Goal: Task Accomplishment & Management: Use online tool/utility

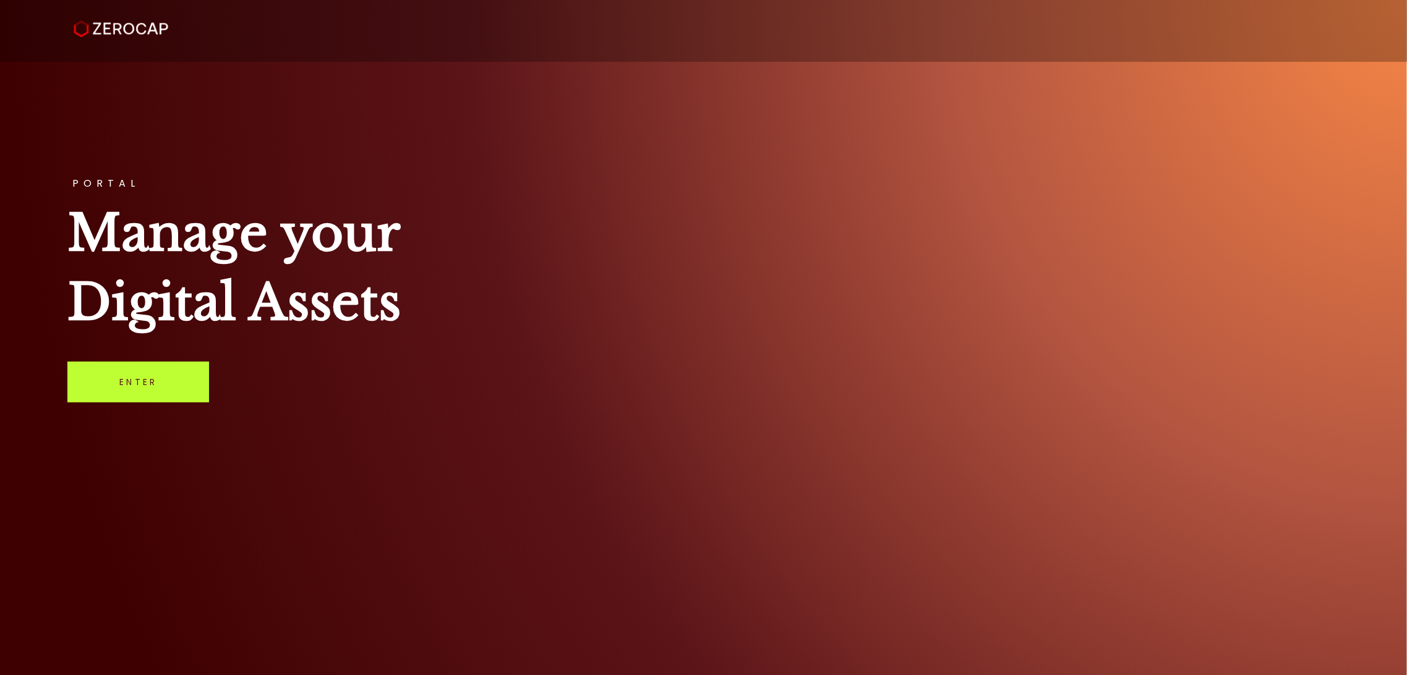
drag, startPoint x: 109, startPoint y: 372, endPoint x: 122, endPoint y: 373, distance: 13.0
click at [111, 372] on link "Enter" at bounding box center [138, 382] width 142 height 41
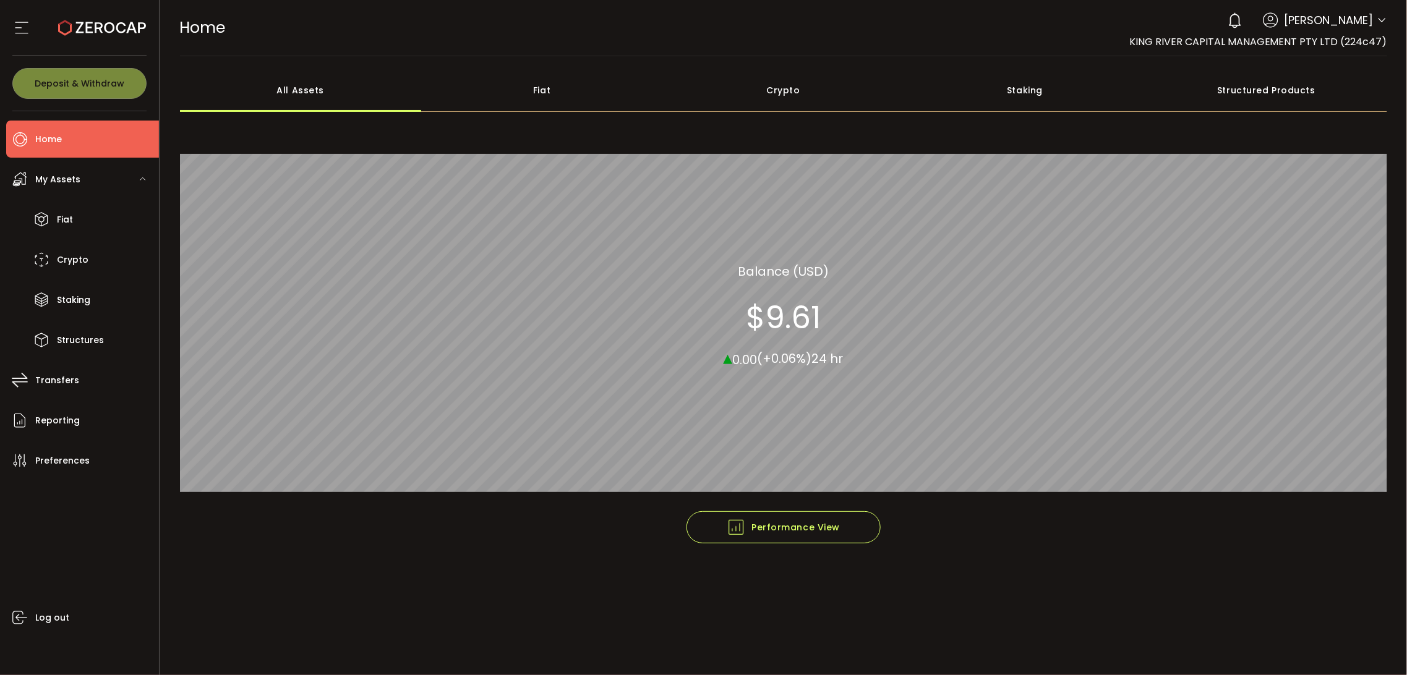
click at [1321, 26] on span "Mark Alberto" at bounding box center [1328, 20] width 89 height 17
drag, startPoint x: 1357, startPoint y: 42, endPoint x: 1389, endPoint y: 19, distance: 40.0
click at [1373, 32] on div "0 Mark Alberto Account KING RIVER CAPITAL MANAGEMENT PTY LTD (224c47) King Rive…" at bounding box center [1258, 28] width 258 height 43
click at [1388, 15] on header "PDF is being processed and will download to your computer HOME Buy Power $0.00 …" at bounding box center [783, 28] width 1247 height 56
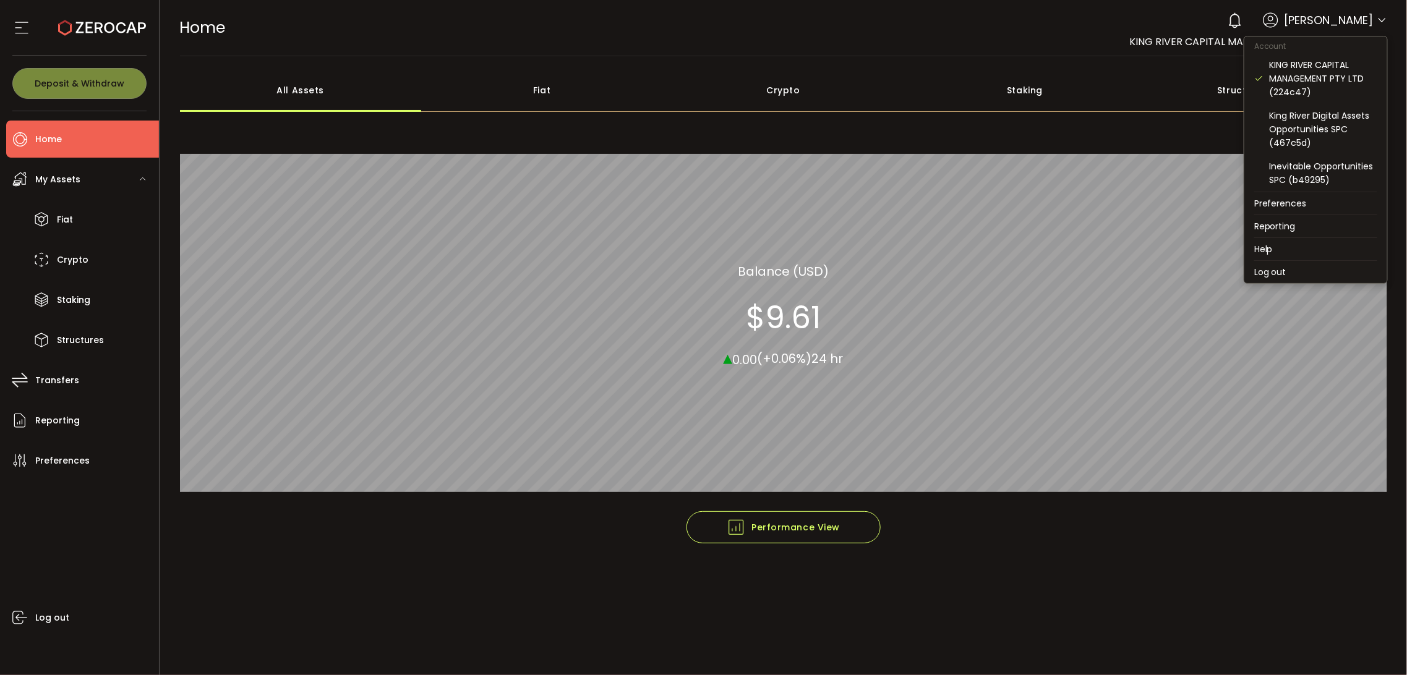
click at [1381, 17] on icon at bounding box center [1382, 20] width 10 height 10
click at [1303, 179] on div "Inevitable Opportunities SPC (b49295)" at bounding box center [1324, 173] width 108 height 27
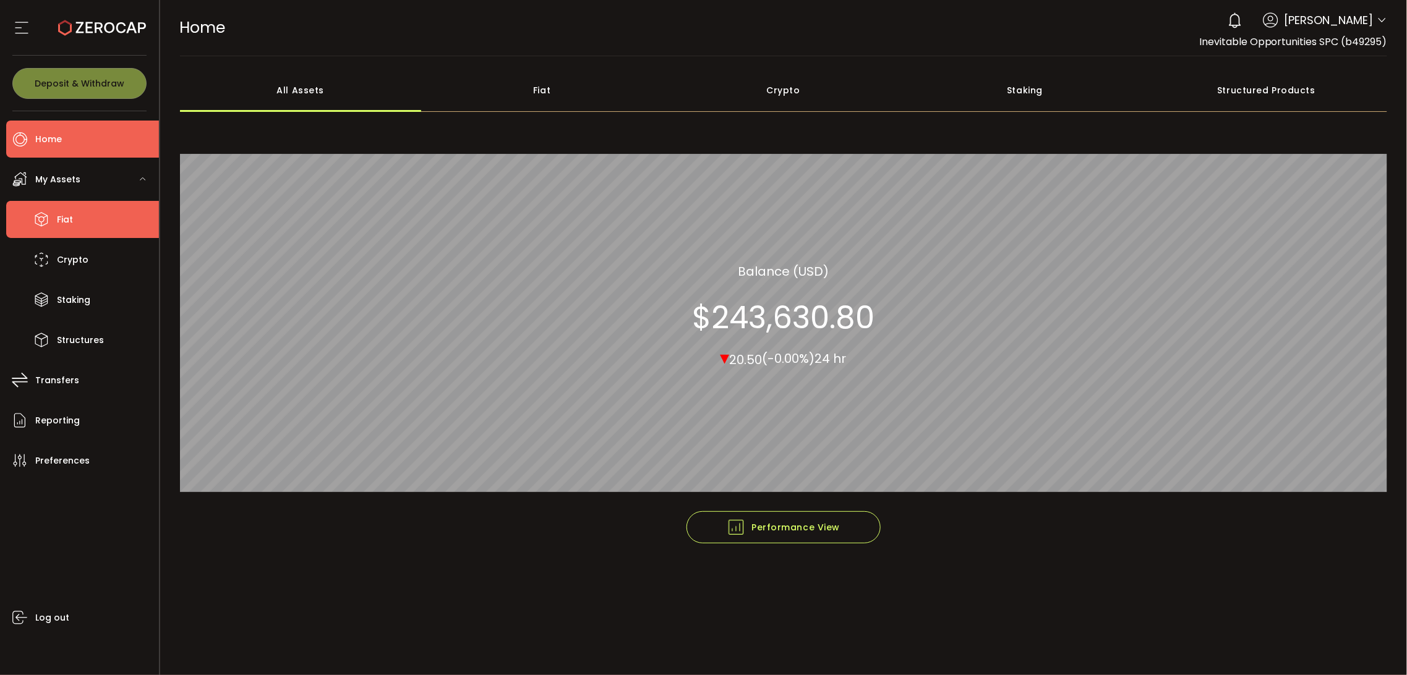
click at [122, 213] on li "Fiat" at bounding box center [82, 219] width 153 height 37
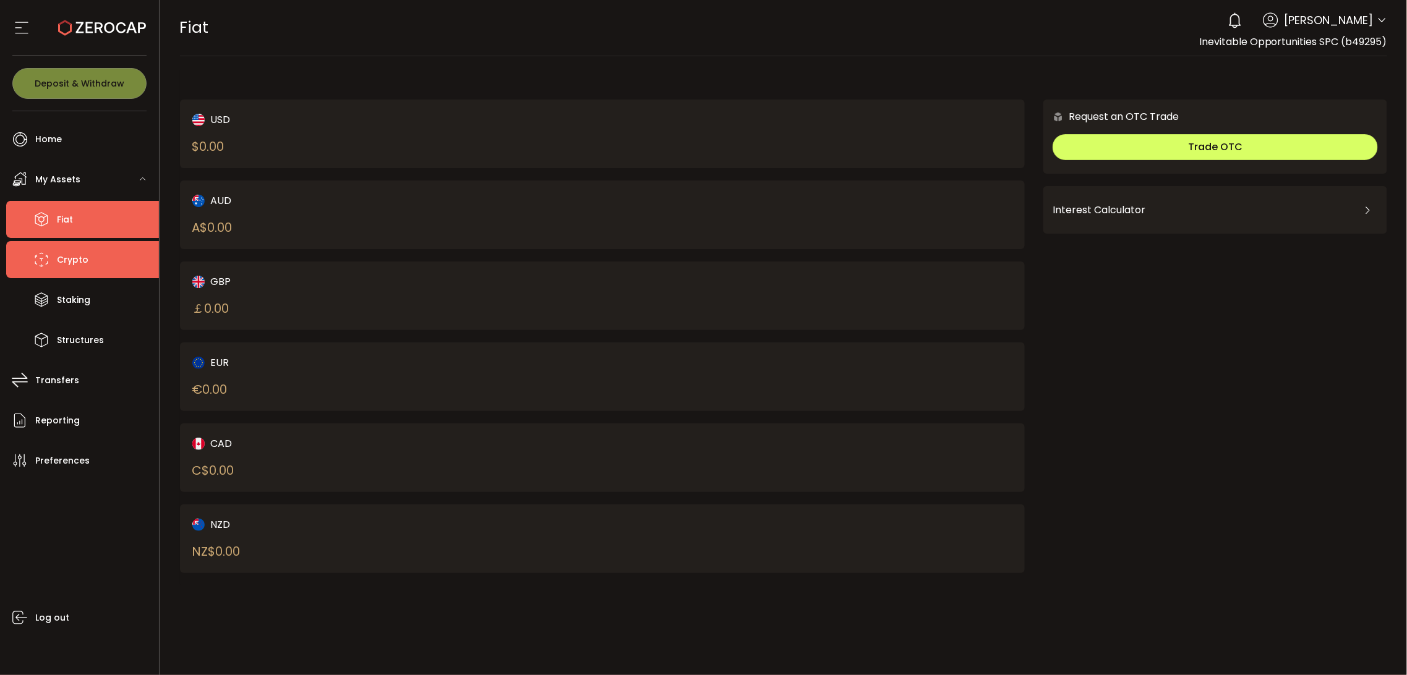
click at [95, 266] on li "Crypto" at bounding box center [82, 259] width 153 height 37
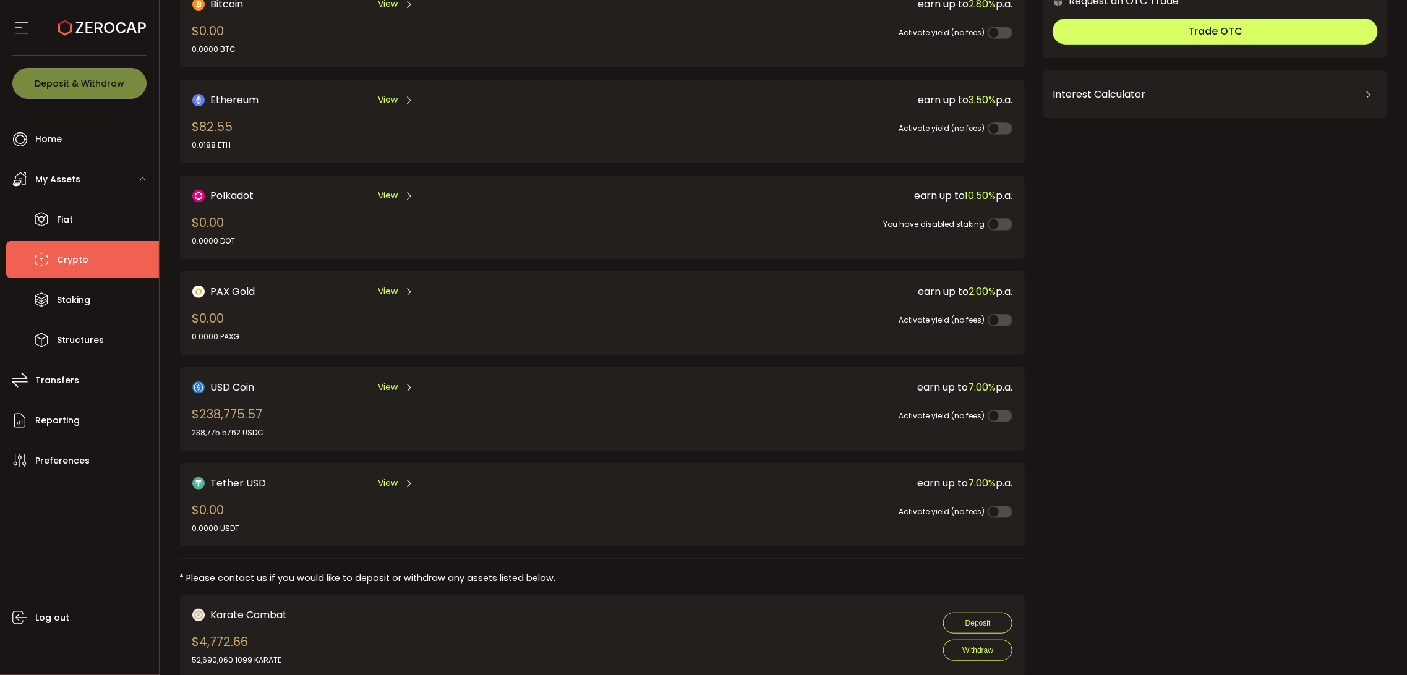
scroll to position [148, 0]
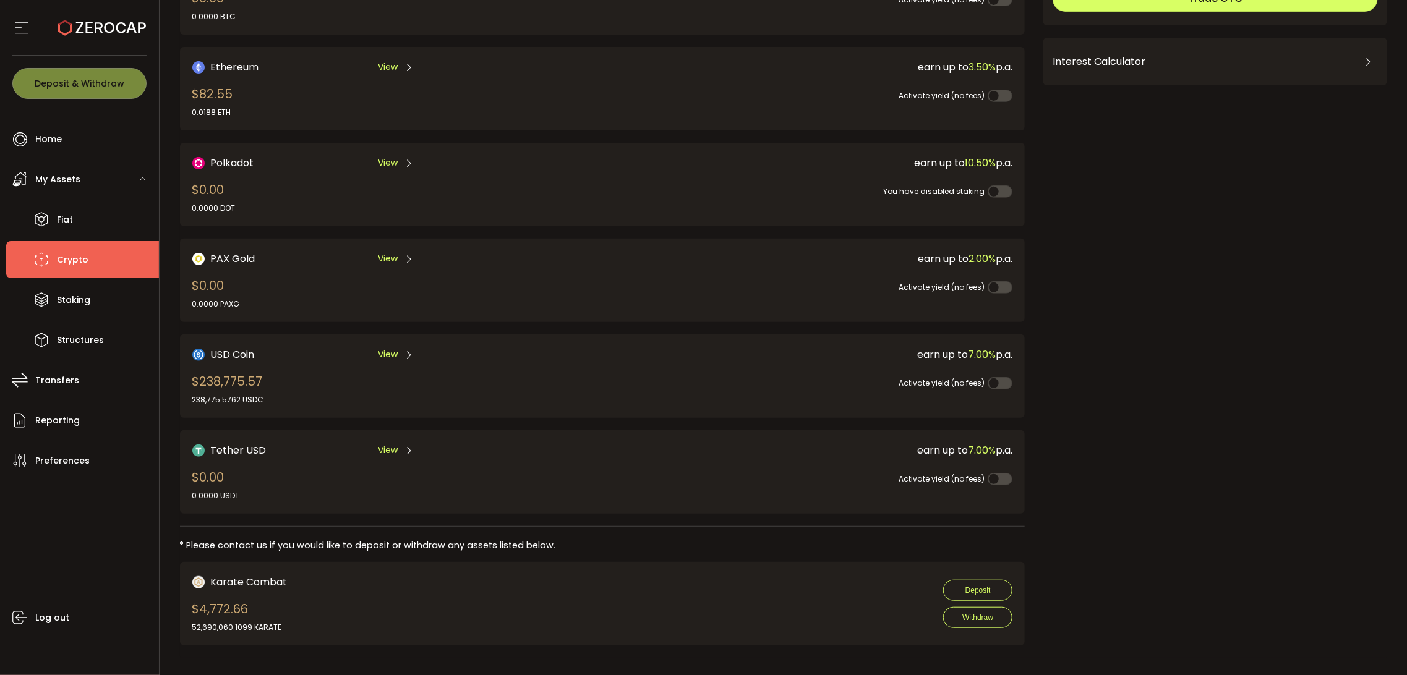
click at [672, 388] on div "earn up to 7.00% p.a. Activate yield (no fees)" at bounding box center [796, 376] width 433 height 59
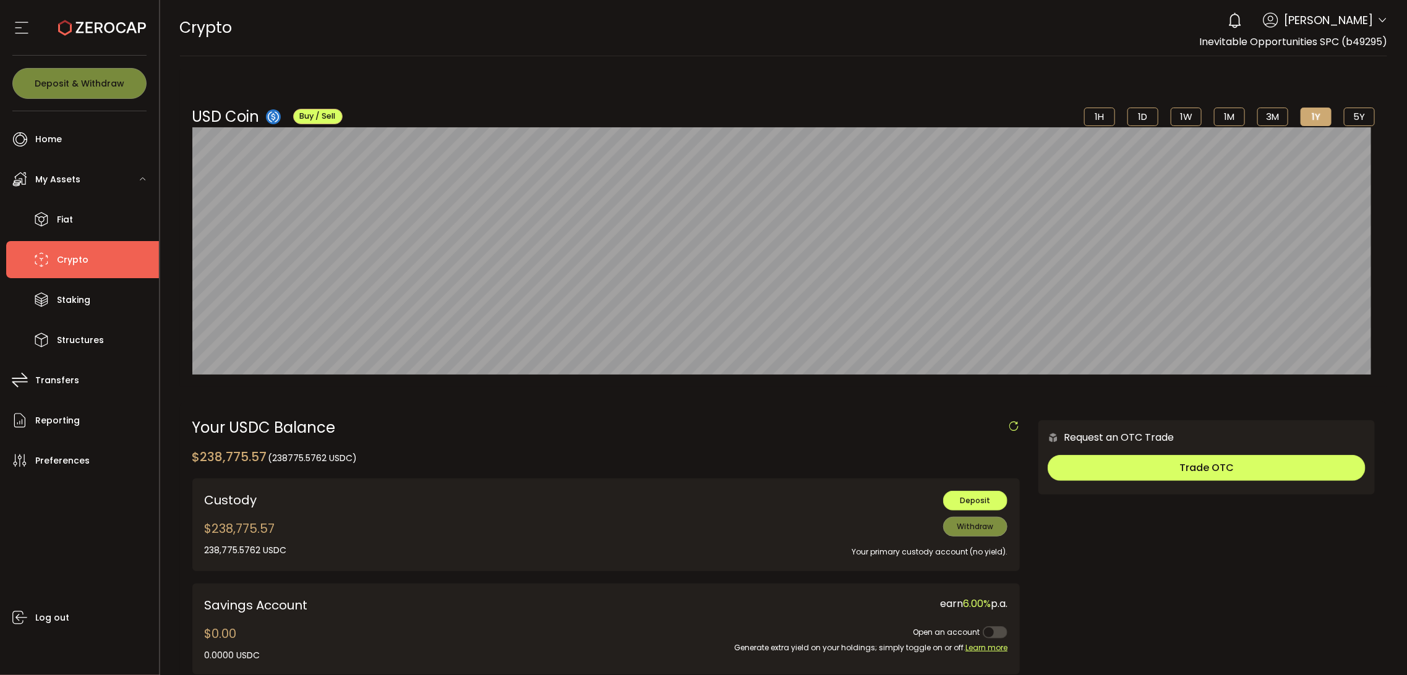
scroll to position [229, 0]
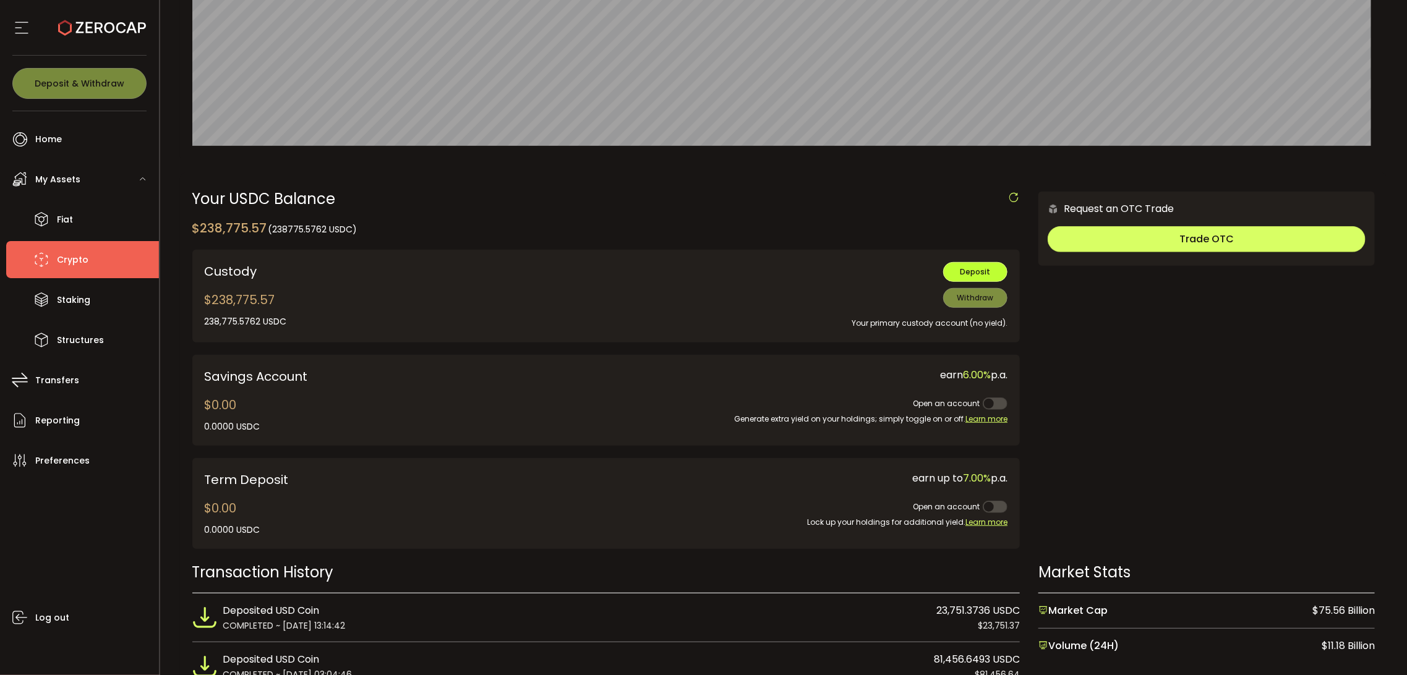
click at [957, 273] on button "Deposit" at bounding box center [975, 272] width 64 height 20
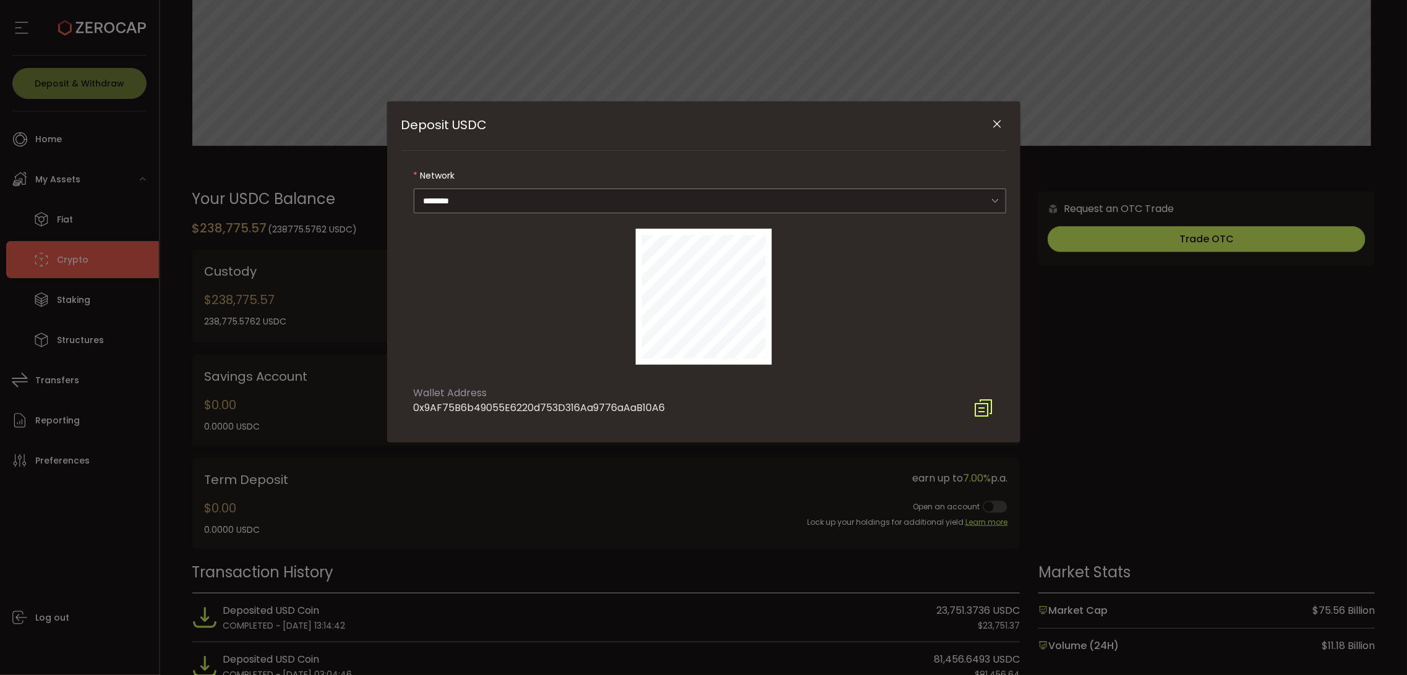
click at [984, 412] on icon "Deposit USDC" at bounding box center [984, 408] width 20 height 20
click at [1004, 127] on button "Close" at bounding box center [997, 125] width 22 height 22
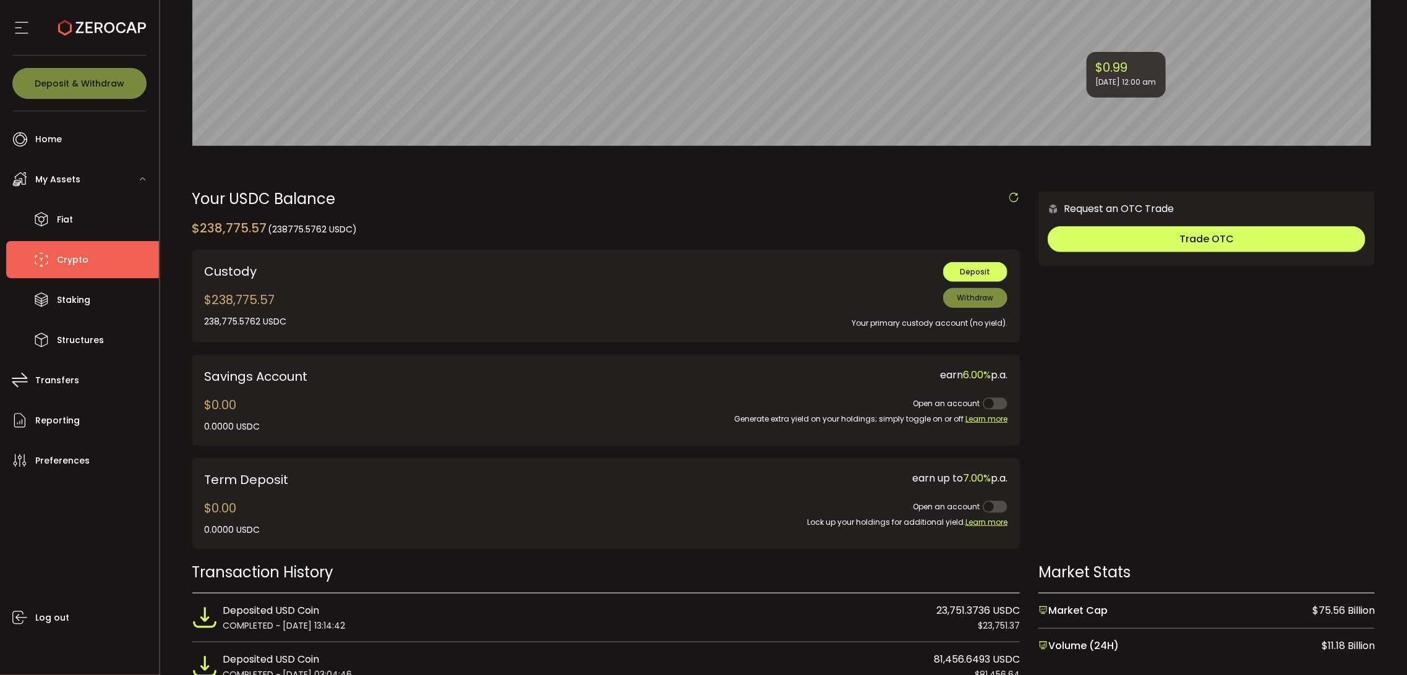
scroll to position [0, 0]
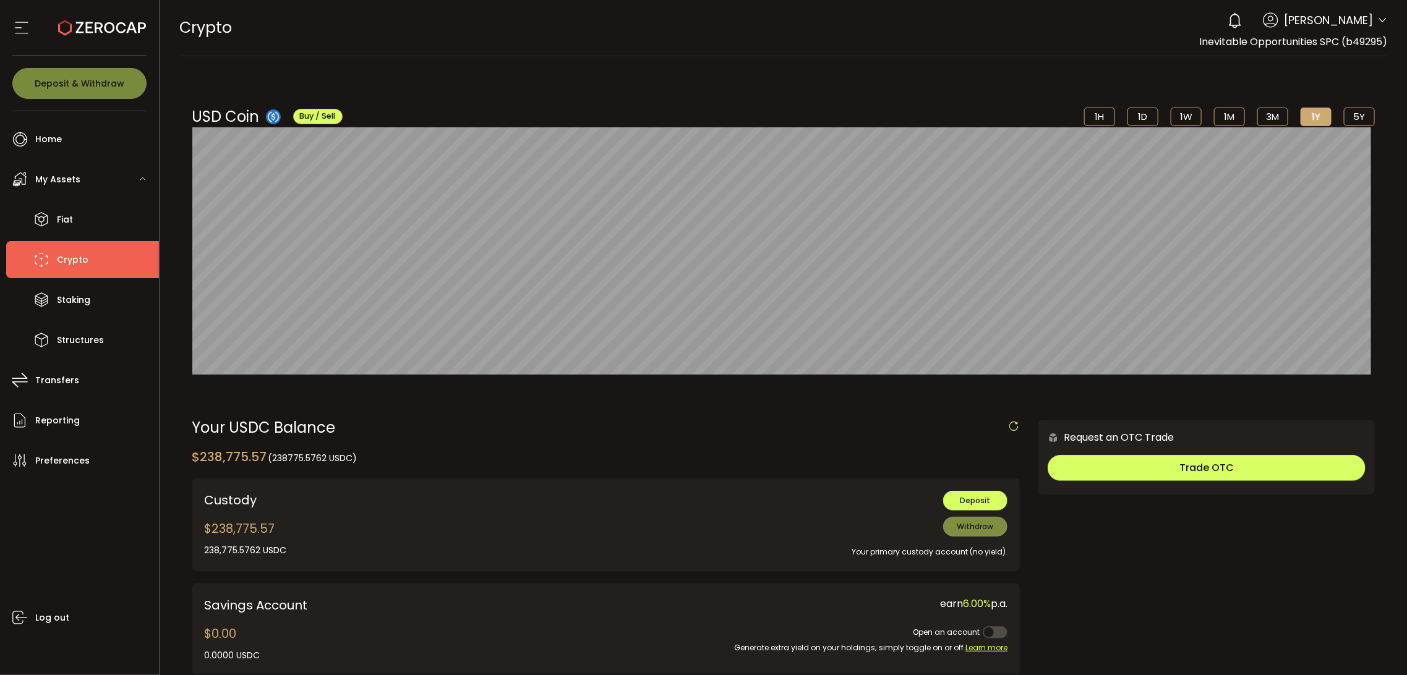
click at [1354, 35] on span "Inevitable Opportunities SPC (b49295)" at bounding box center [1293, 42] width 188 height 14
click at [1360, 23] on span "Mark Alberto" at bounding box center [1328, 20] width 89 height 17
click at [1377, 21] on icon at bounding box center [1382, 20] width 10 height 10
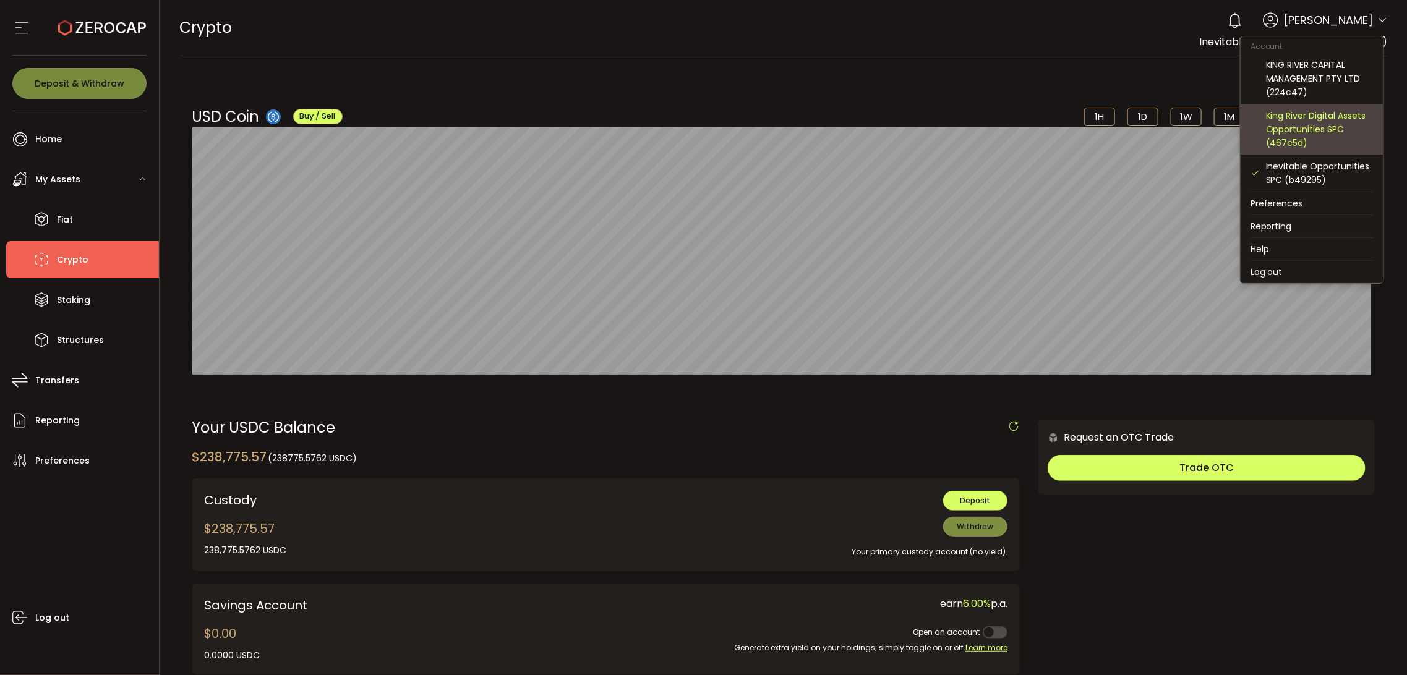
click at [1302, 114] on div "King River Digital Assets Opportunities SPC (467c5d)" at bounding box center [1320, 129] width 108 height 41
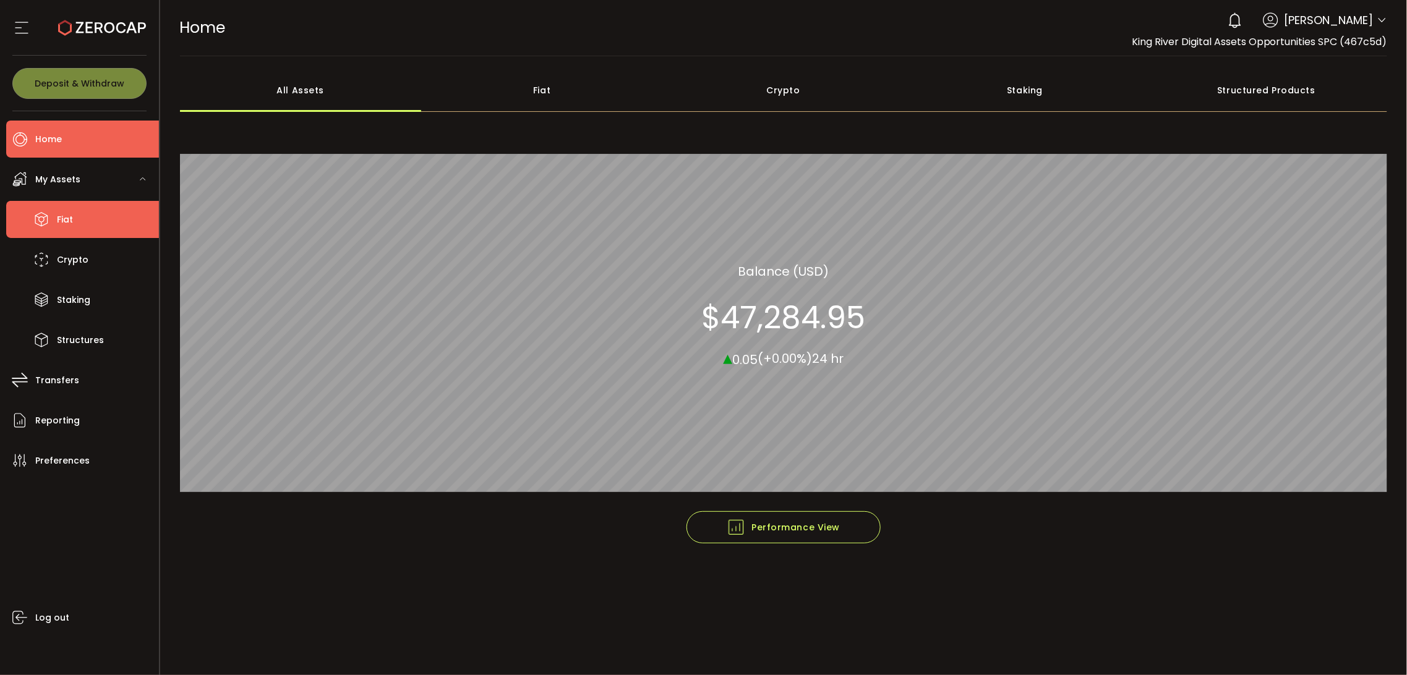
click at [83, 233] on li "Fiat" at bounding box center [82, 219] width 153 height 37
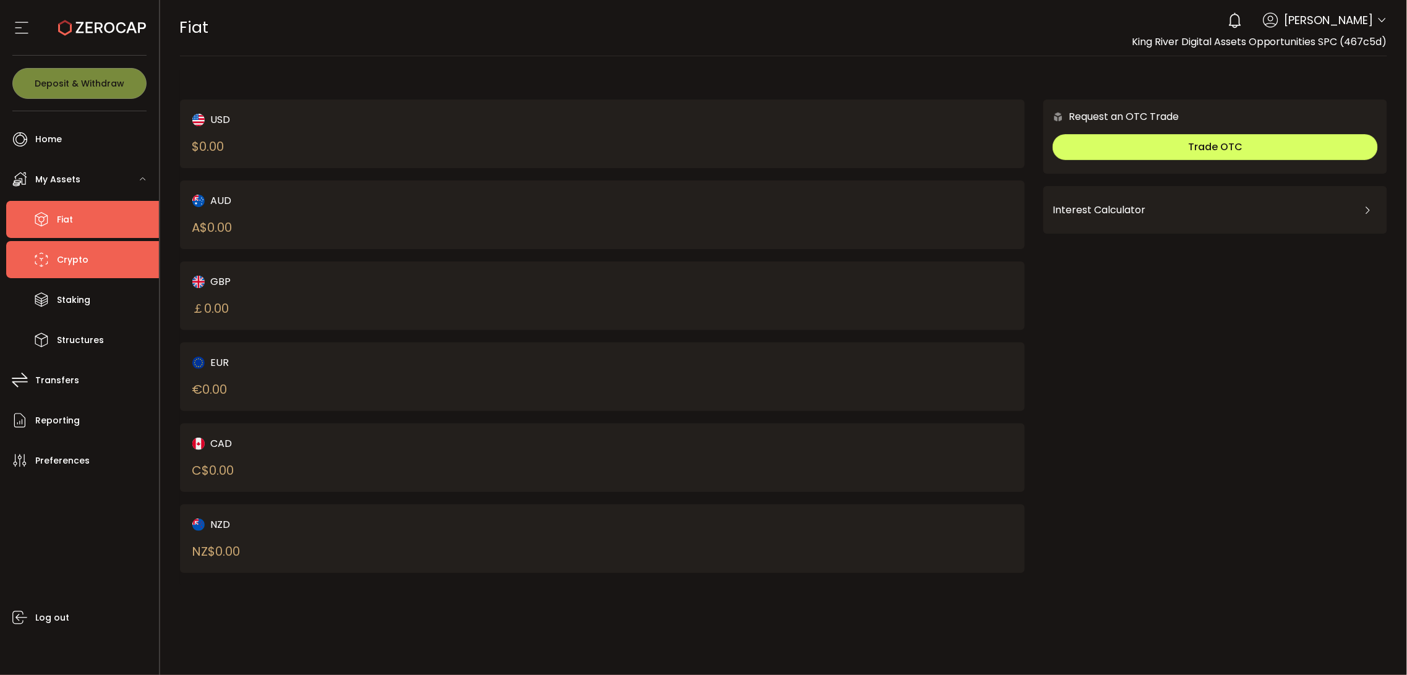
click at [83, 263] on span "Crypto" at bounding box center [73, 260] width 32 height 18
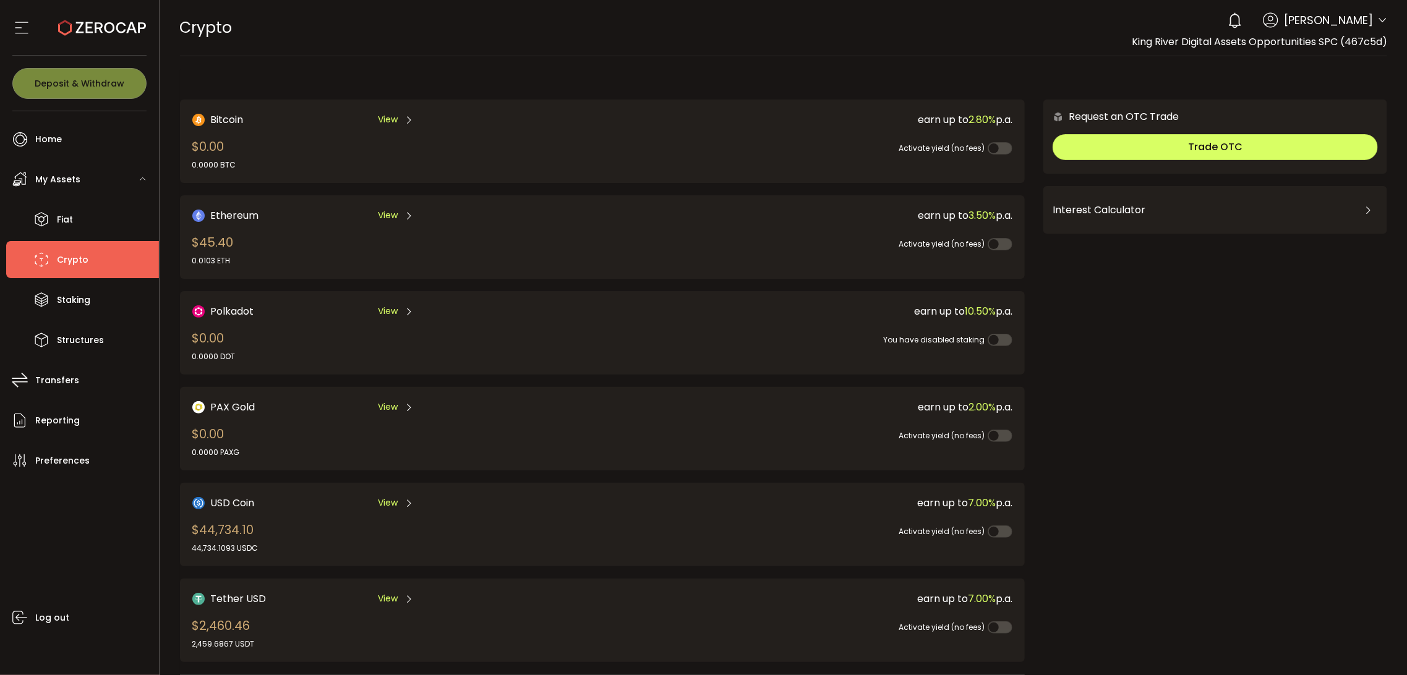
click at [676, 242] on div "Activate yield (no fees)" at bounding box center [796, 237] width 433 height 28
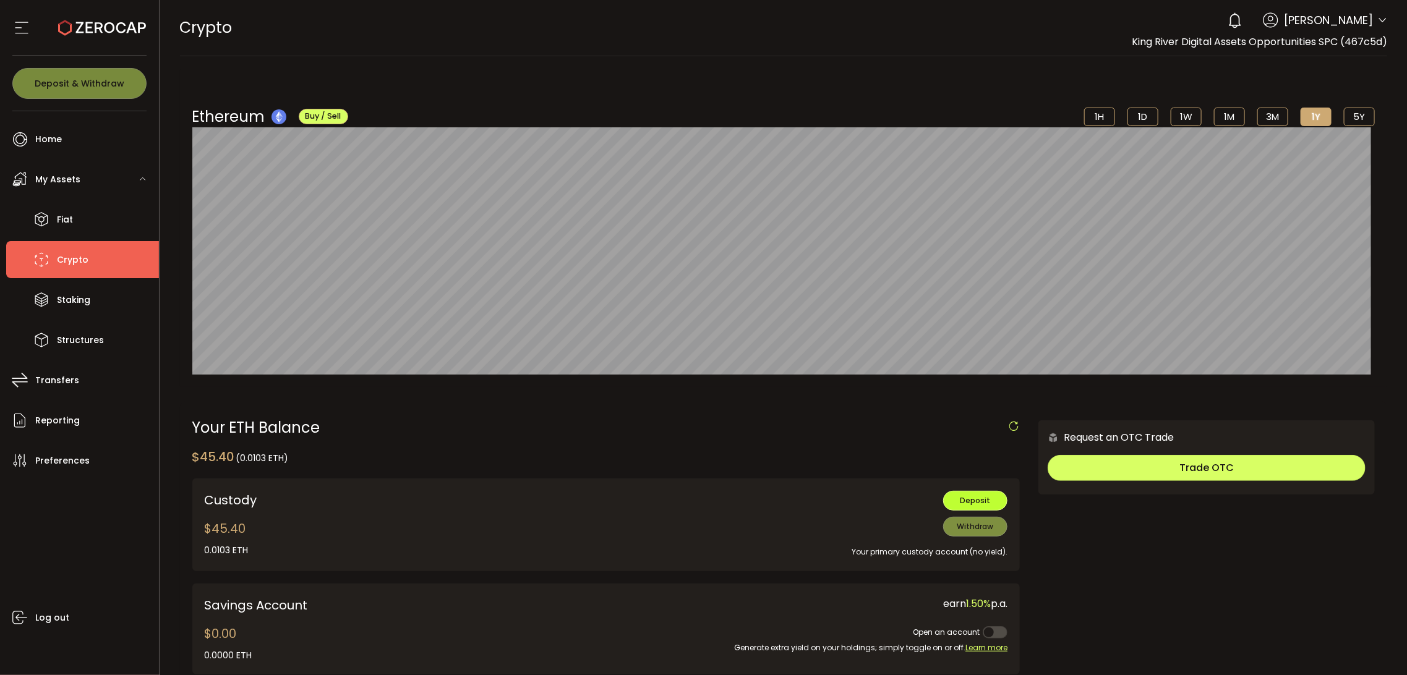
click at [974, 500] on span "Deposit" at bounding box center [975, 500] width 30 height 11
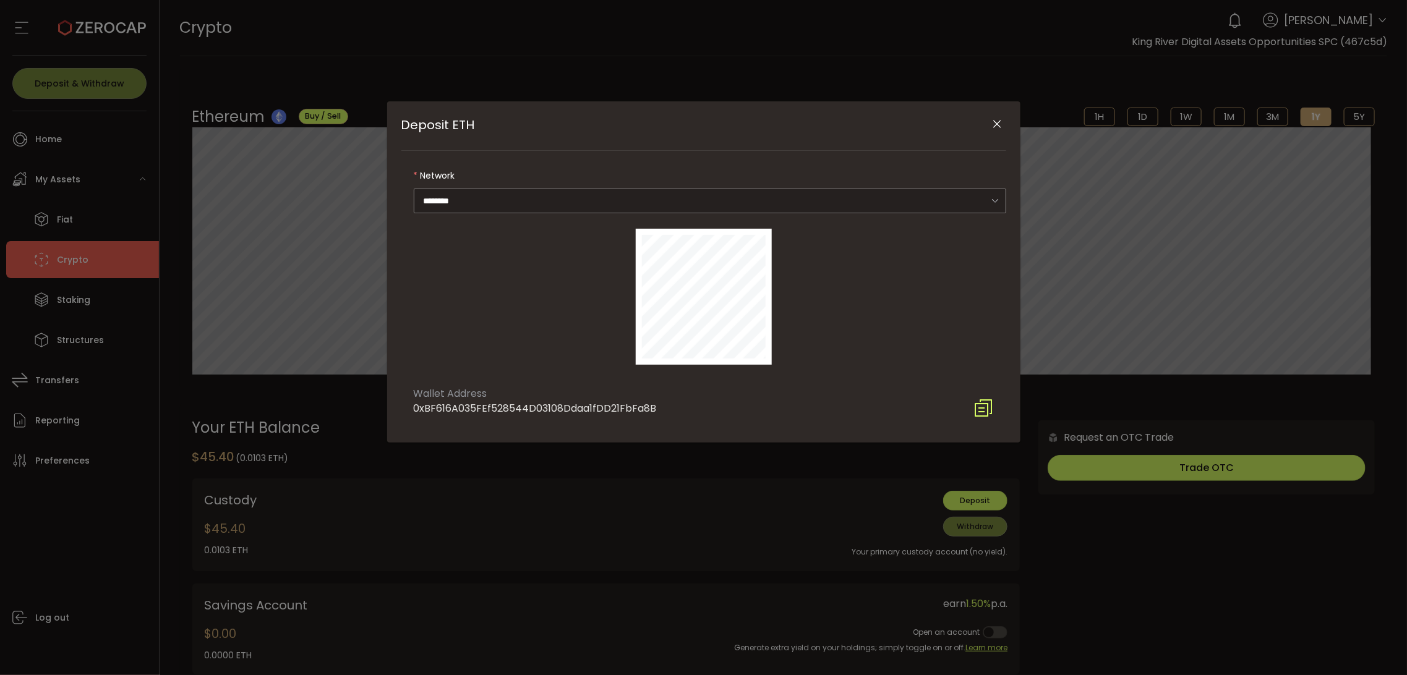
click at [969, 409] on div "Wallet Address 0xBF616A035FEf528544D03108Ddaa1fDD21FbFa8B" at bounding box center [703, 398] width 605 height 40
click at [978, 409] on icon "Deposit ETH" at bounding box center [984, 408] width 20 height 20
click at [992, 124] on icon "Close" at bounding box center [997, 124] width 12 height 12
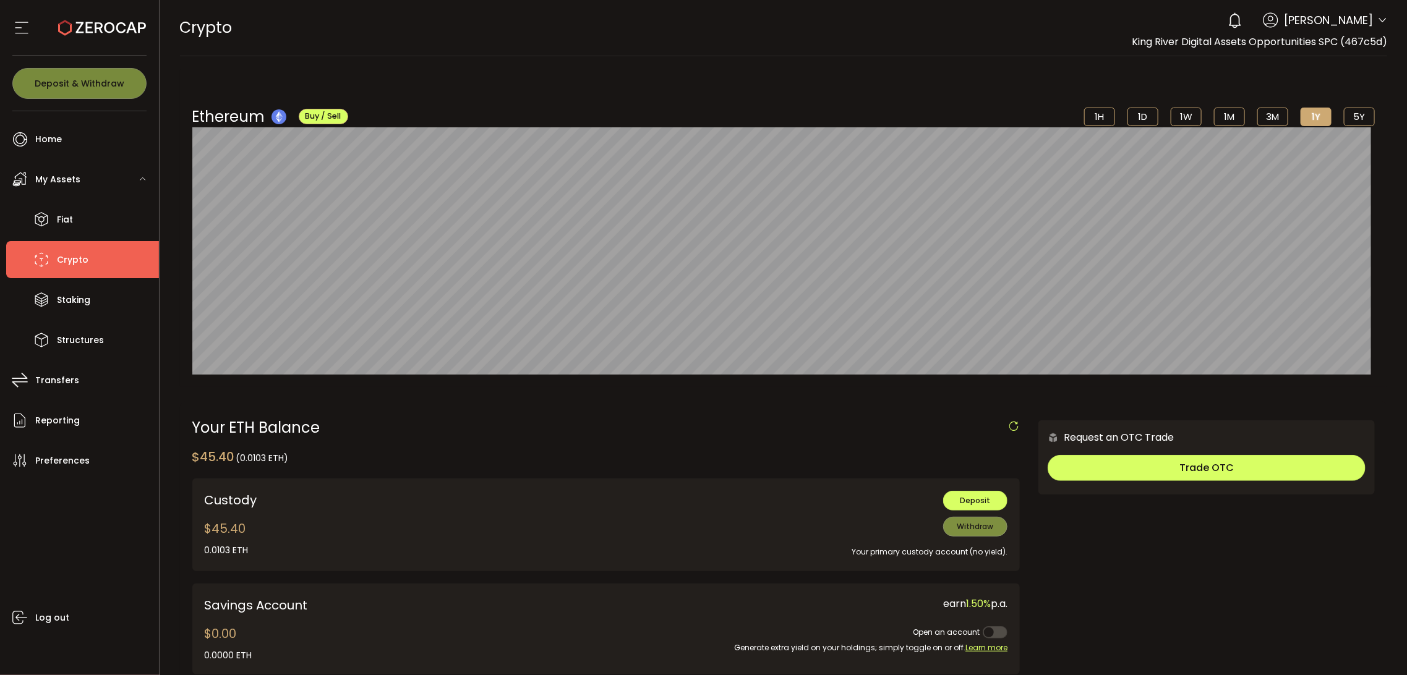
click at [91, 264] on li "Crypto" at bounding box center [82, 259] width 153 height 37
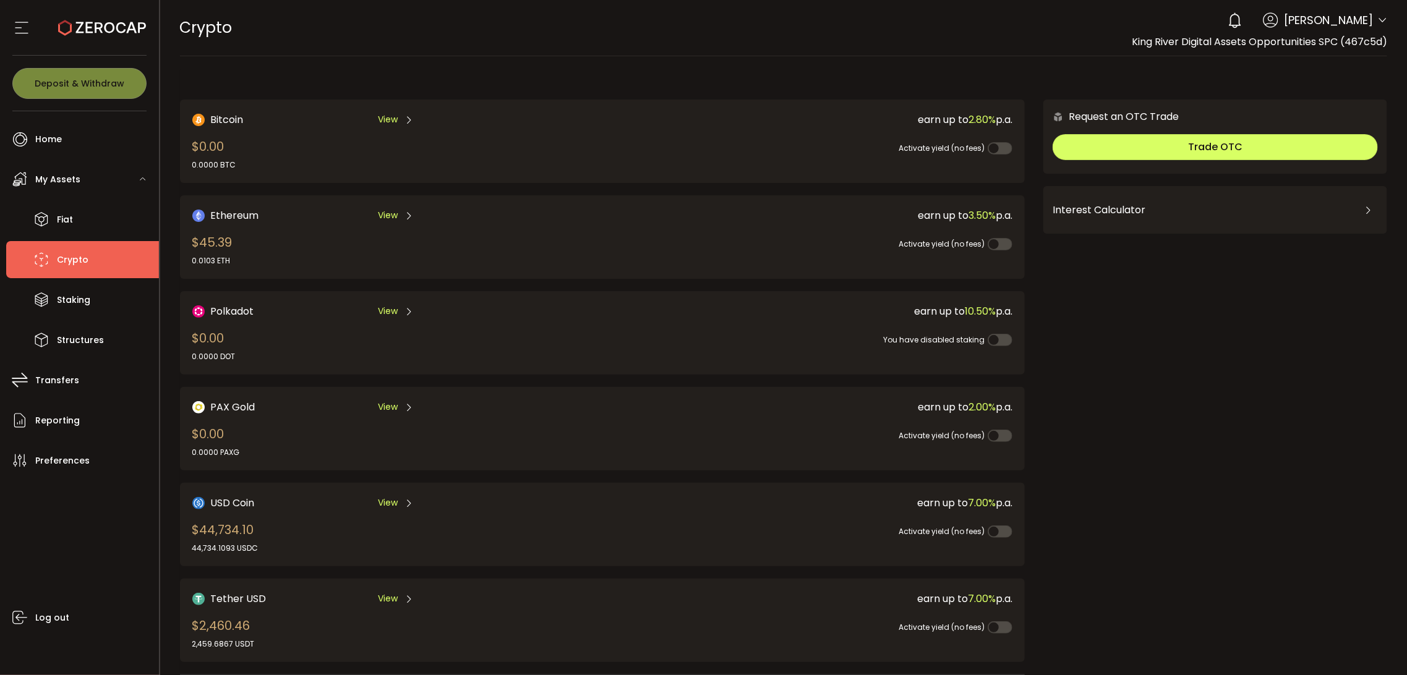
click at [301, 513] on div "USD Coin View $44,734.10 44,734.1093 USDC" at bounding box center [376, 524] width 369 height 59
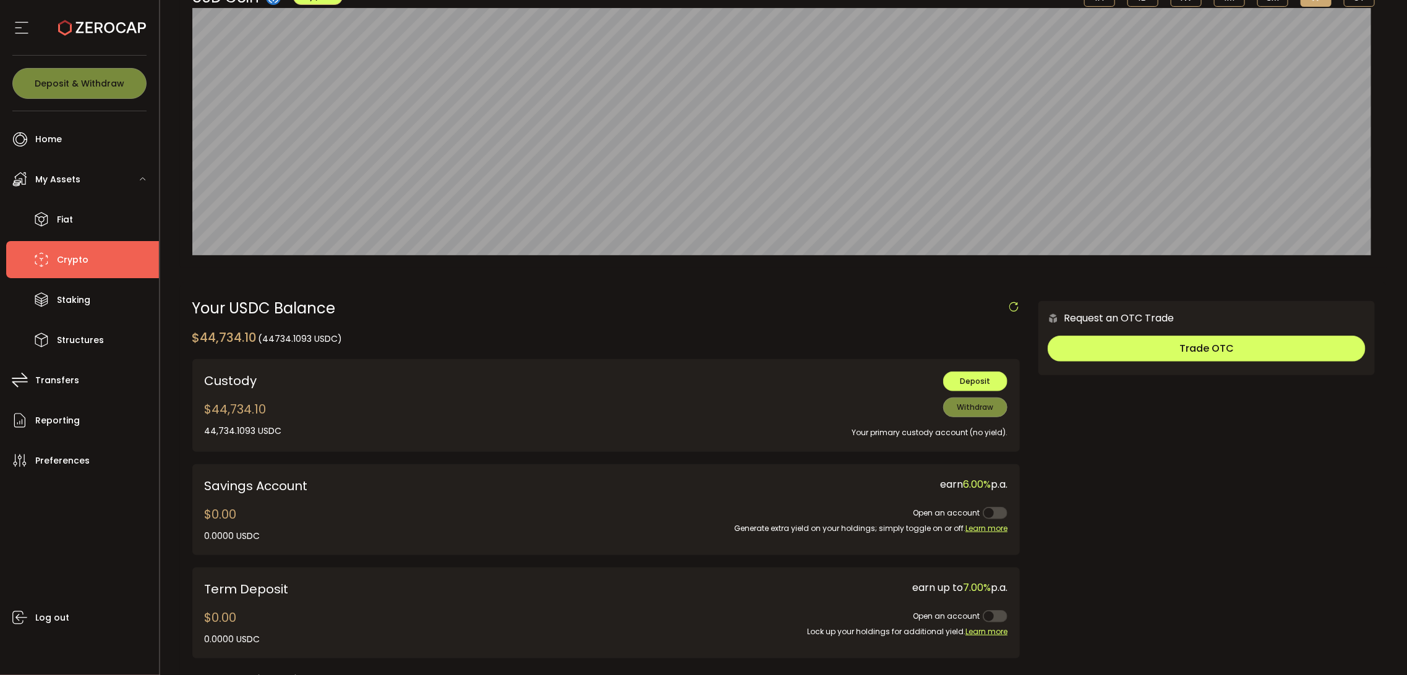
scroll to position [229, 0]
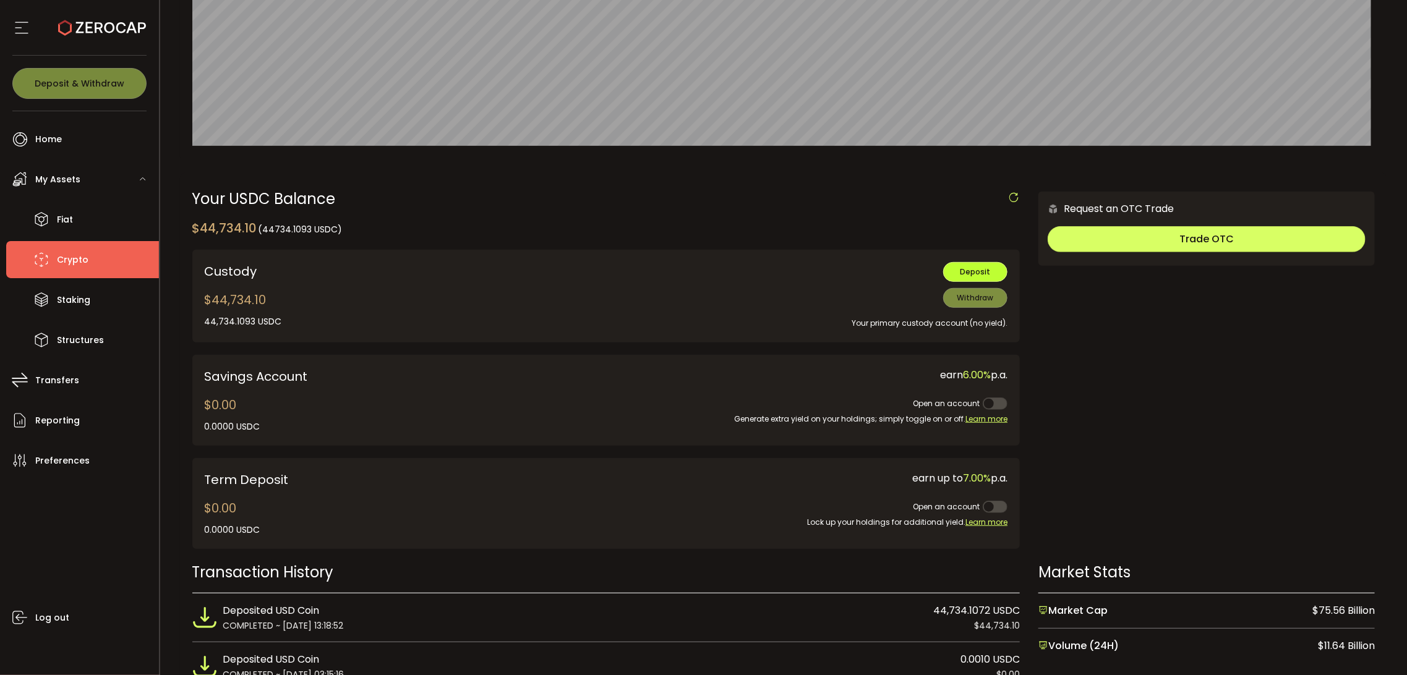
click at [951, 274] on button "Deposit" at bounding box center [975, 272] width 64 height 20
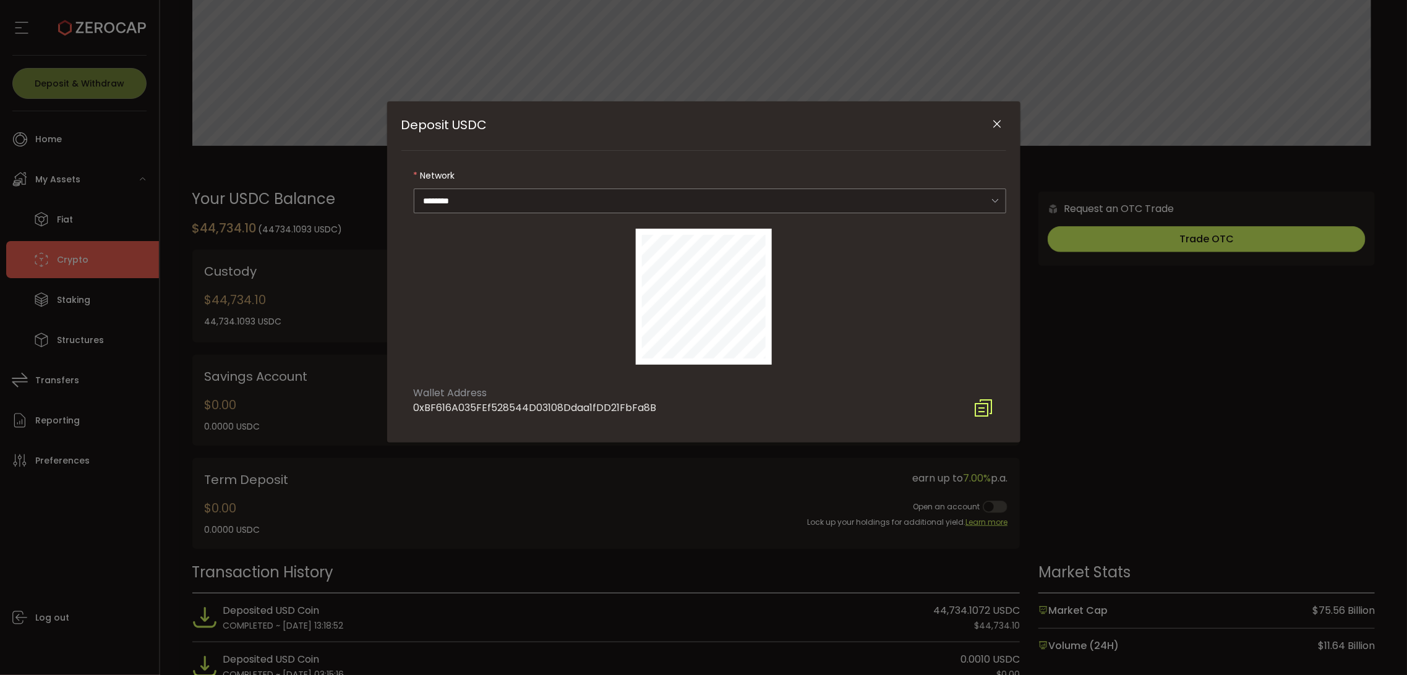
click at [990, 407] on icon "Deposit USDC" at bounding box center [984, 408] width 20 height 20
